Goal: Information Seeking & Learning: Learn about a topic

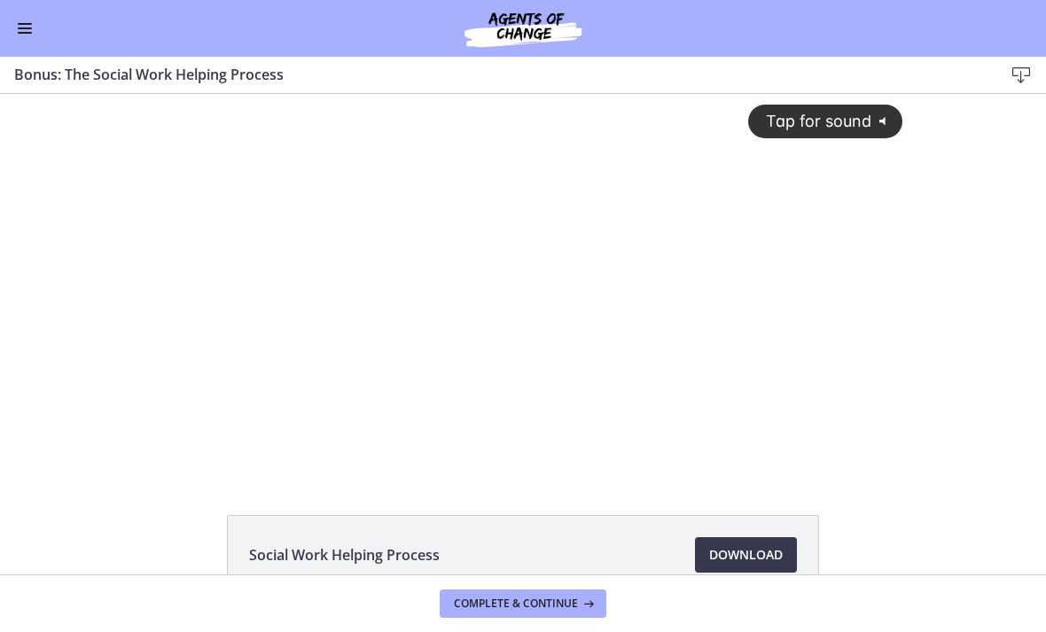
click at [845, 122] on span "Tap for sound" at bounding box center [810, 121] width 121 height 19
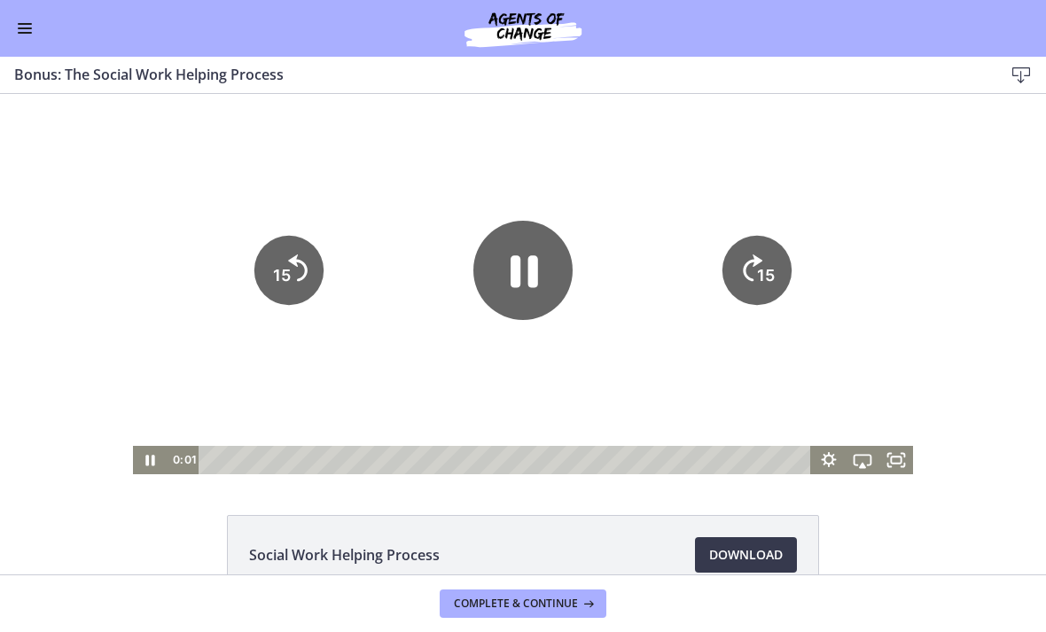
click at [0, 521] on div "Social Work Helping Process Download Opens in a new window" at bounding box center [523, 597] width 1046 height 165
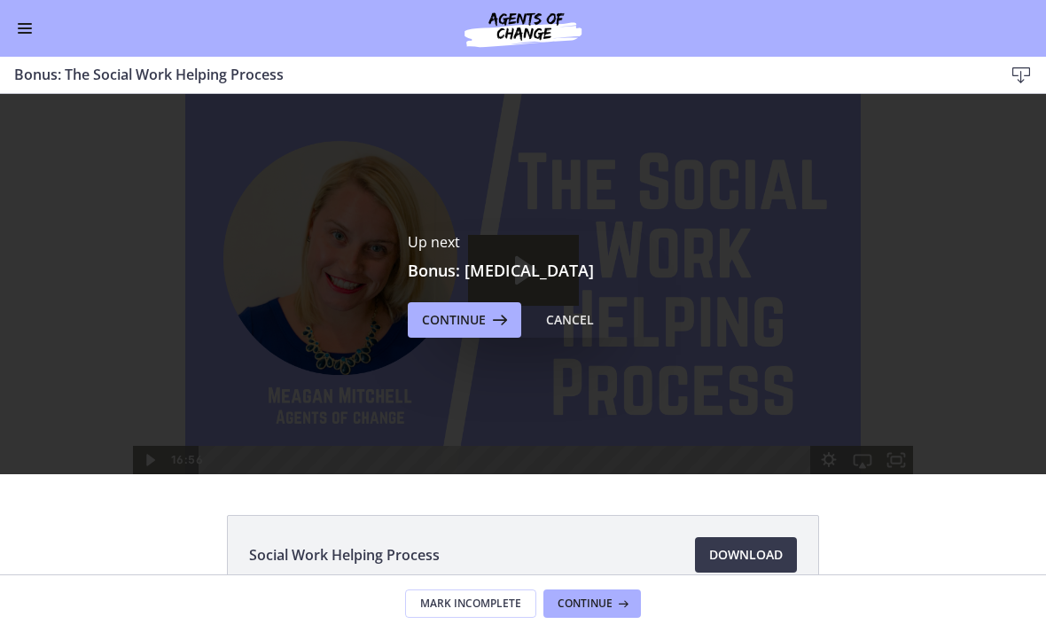
click at [465, 320] on span "Continue" at bounding box center [454, 319] width 64 height 21
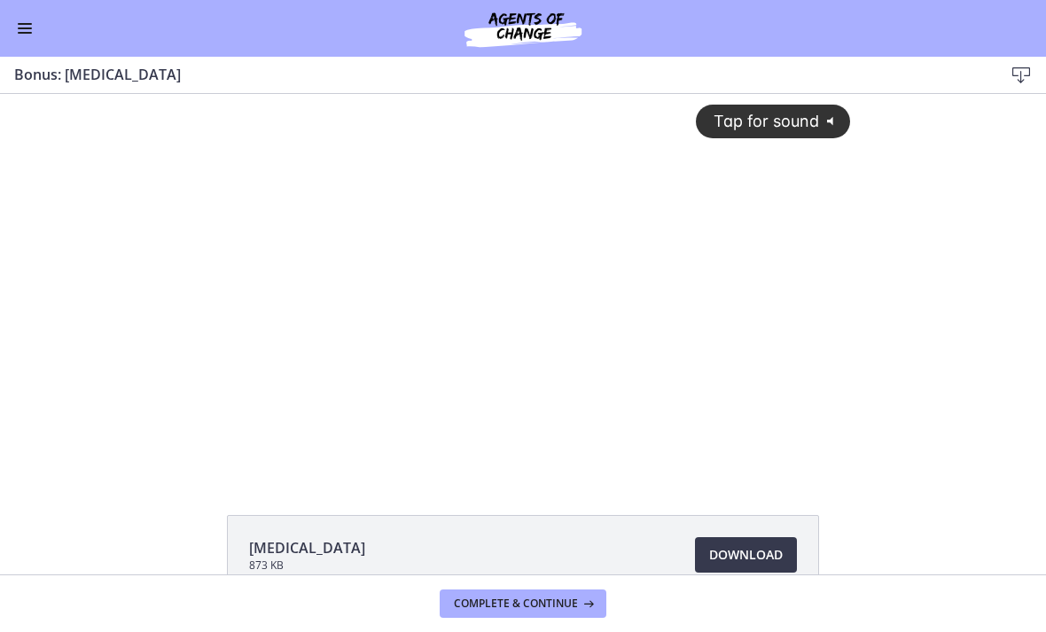
click at [758, 110] on button "Tap for sound @keyframes VOLUME_SMALL_WAVE_FLASH { 0% { opacity: 0; } 33% { opa…" at bounding box center [773, 121] width 154 height 33
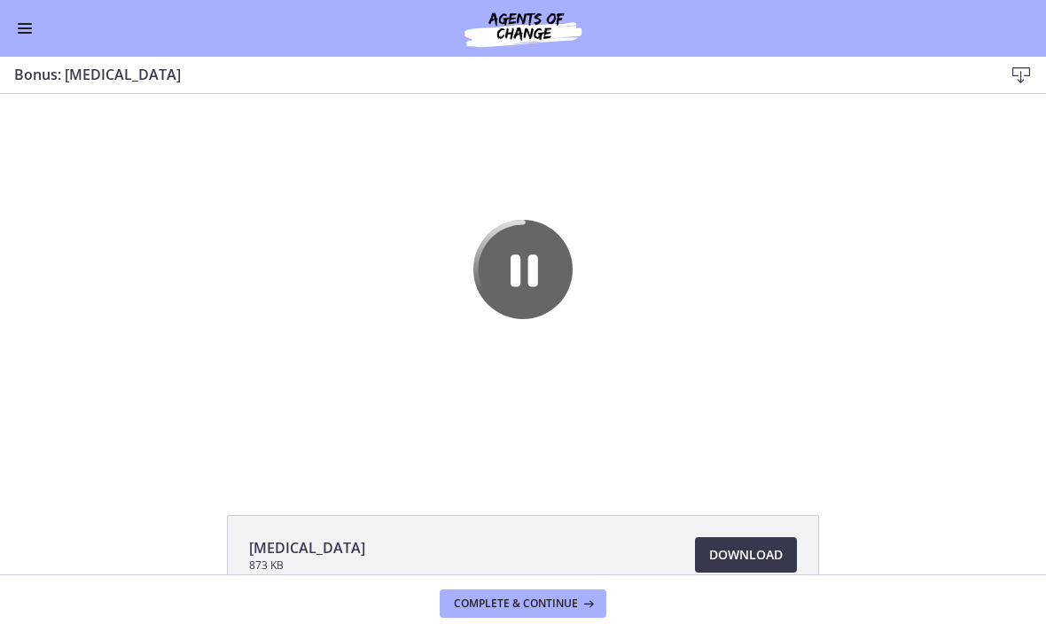
click at [520, 255] on icon "Pause" at bounding box center [522, 269] width 99 height 99
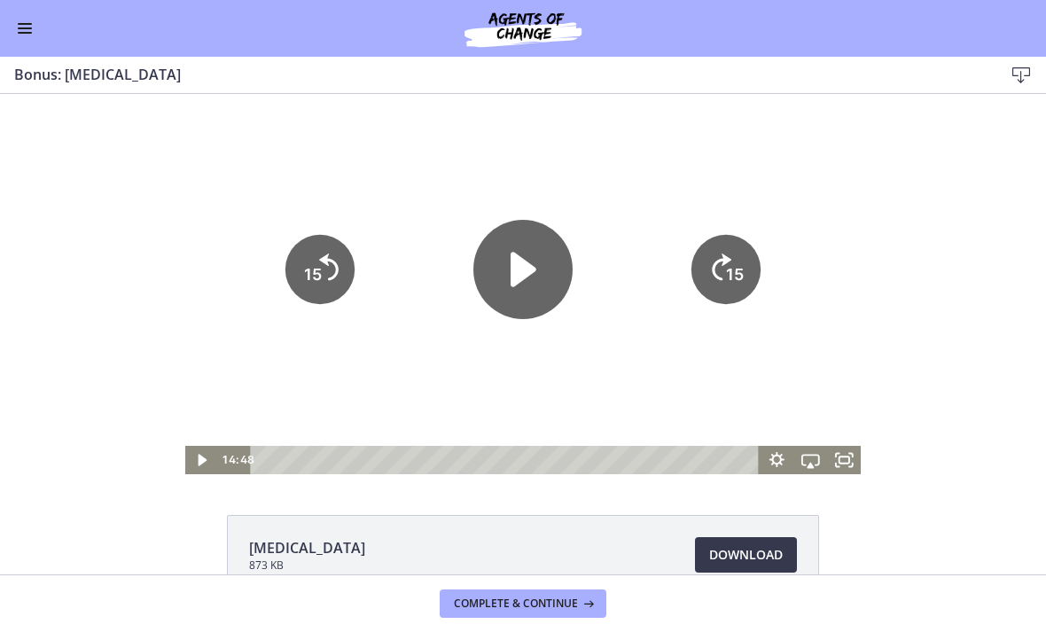
click at [514, 260] on icon "Play Video" at bounding box center [523, 270] width 26 height 35
click at [817, 140] on div at bounding box center [523, 284] width 676 height 380
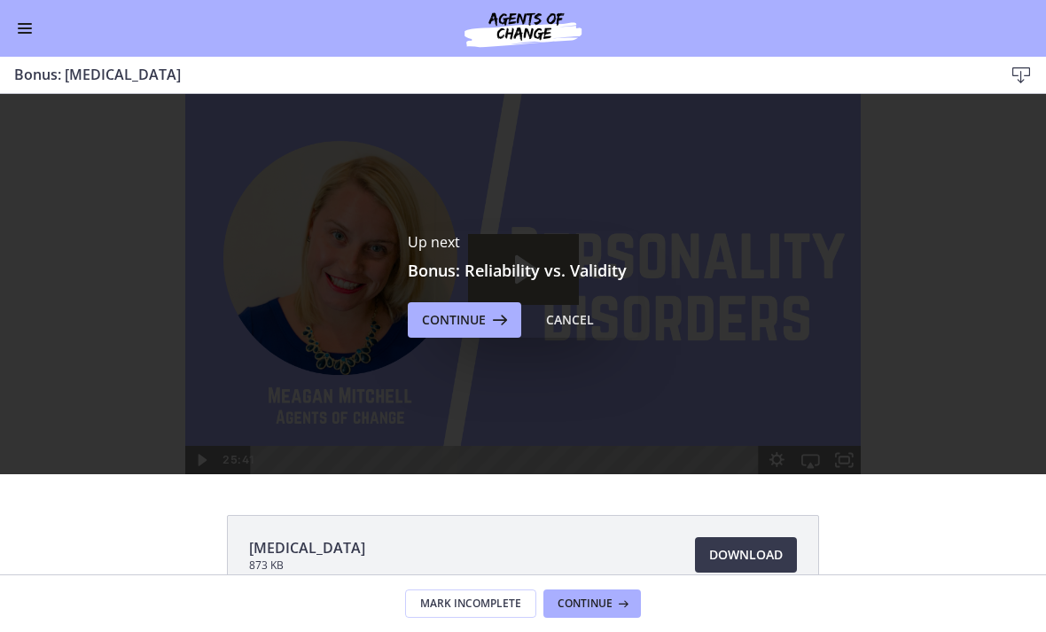
click at [454, 319] on span "Continue" at bounding box center [454, 319] width 64 height 21
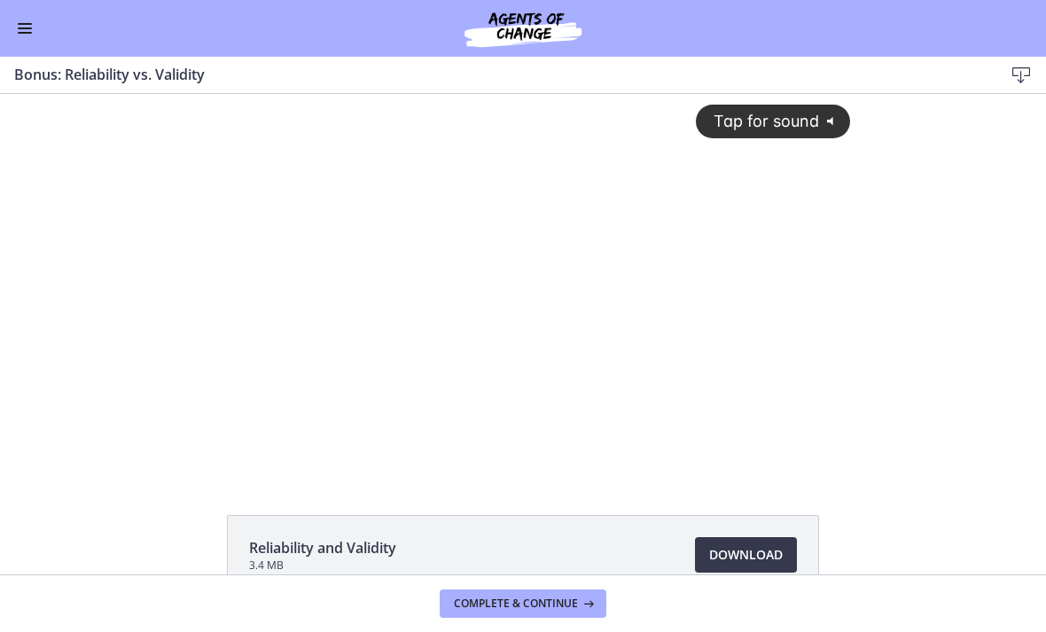
click at [793, 107] on button "Tap for sound @keyframes VOLUME_SMALL_WAVE_FLASH { 0% { opacity: 0; } 33% { opa…" at bounding box center [773, 121] width 154 height 33
click at [673, 277] on div at bounding box center [523, 284] width 676 height 380
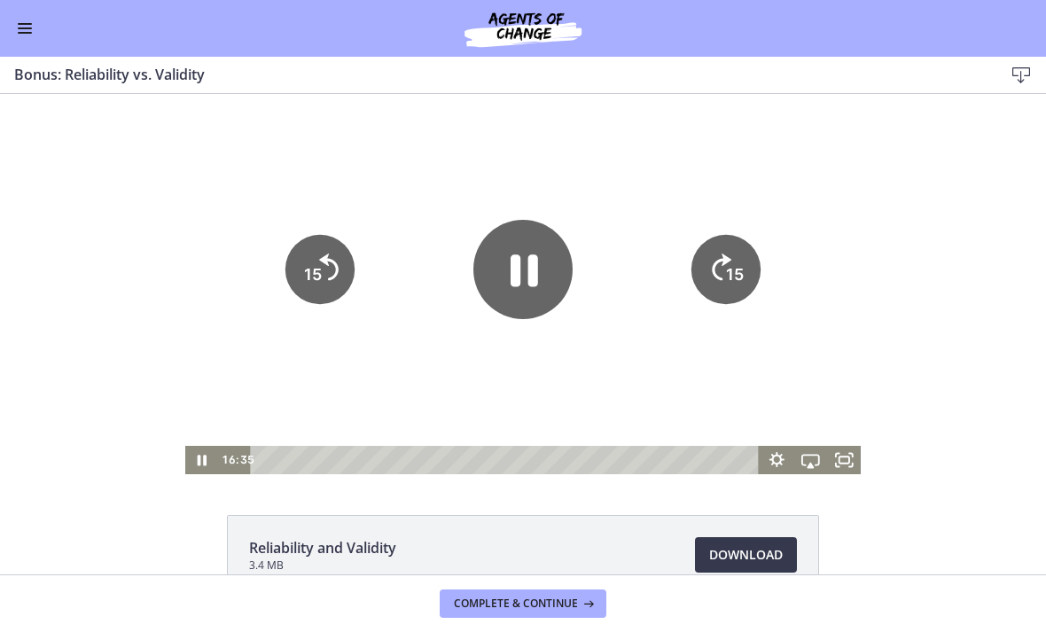
click at [535, 267] on icon "Pause" at bounding box center [523, 271] width 27 height 32
click at [519, 283] on icon "Play Video" at bounding box center [523, 270] width 26 height 35
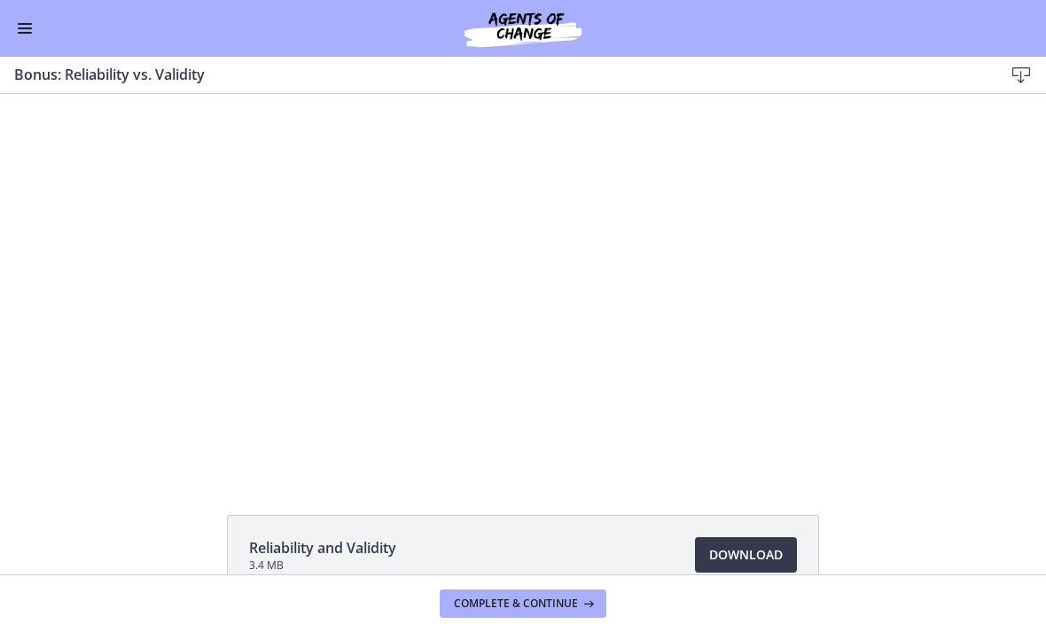
scroll to position [925, 0]
click at [645, 268] on div at bounding box center [523, 284] width 676 height 380
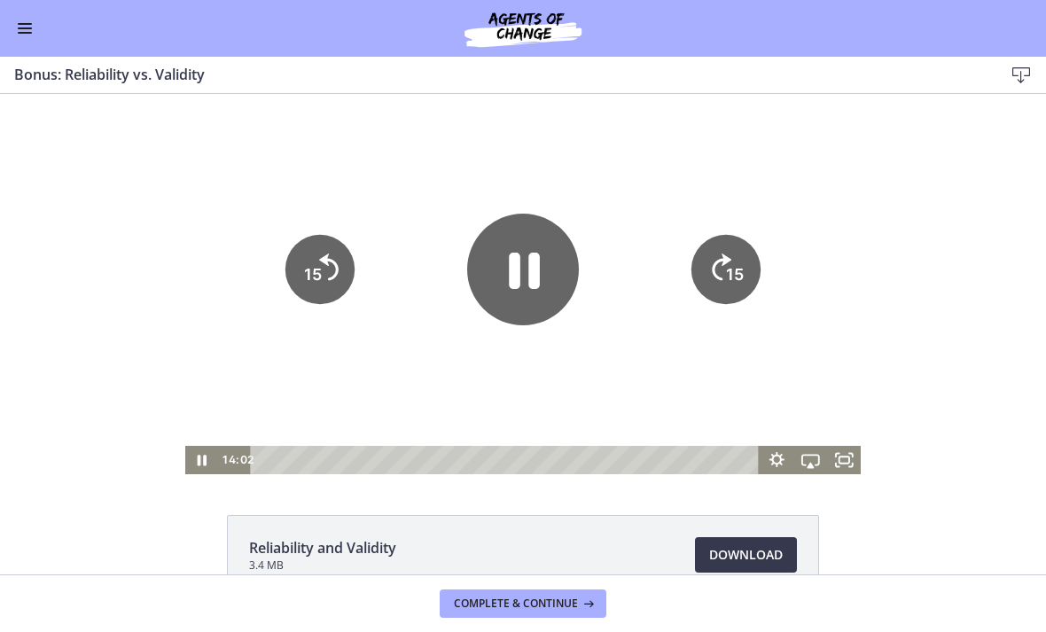
click at [550, 260] on icon "Pause" at bounding box center [523, 270] width 112 height 112
